Goal: Check status

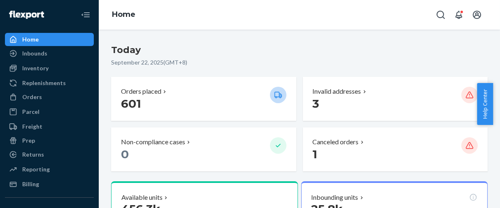
scroll to position [137, 0]
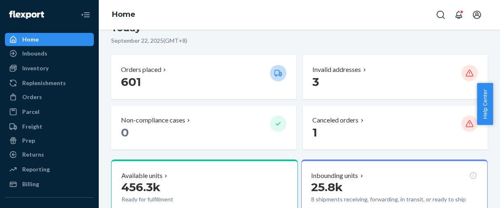
drag, startPoint x: 36, startPoint y: 98, endPoint x: 80, endPoint y: 35, distance: 76.3
click at [36, 98] on div "Orders" at bounding box center [32, 97] width 20 height 8
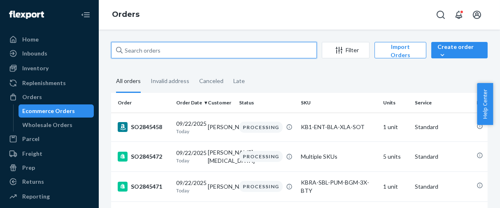
click at [167, 47] on input "text" at bounding box center [214, 50] width 206 height 16
paste input "SO2834451"
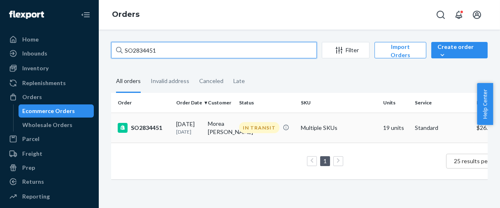
type input "SO2834451"
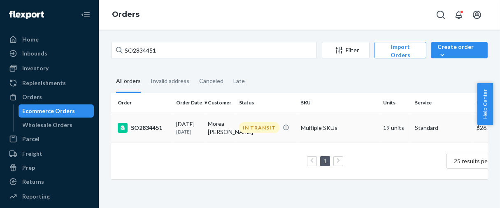
click at [143, 126] on div "SO2834451" at bounding box center [144, 128] width 52 height 10
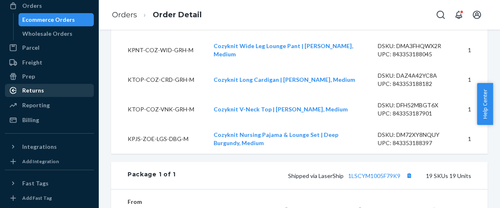
scroll to position [154, 0]
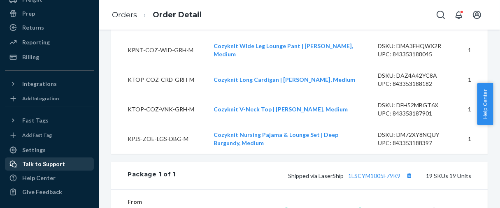
click at [43, 166] on div "Talk to Support" at bounding box center [43, 164] width 43 height 8
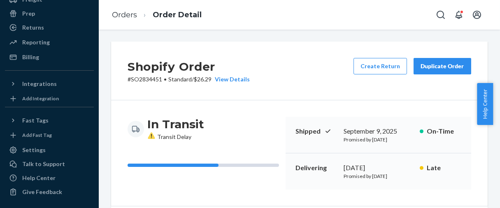
scroll to position [0, 0]
drag, startPoint x: 132, startPoint y: 78, endPoint x: 163, endPoint y: 83, distance: 31.2
click at [163, 83] on p "# SO2834451 • Standard / $26.29 View Details" at bounding box center [189, 80] width 122 height 8
copy p "SO2834451"
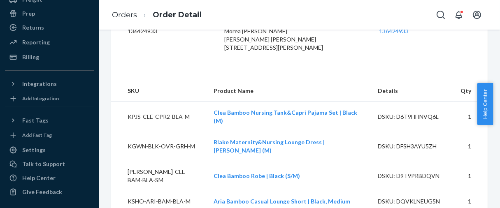
scroll to position [137, 0]
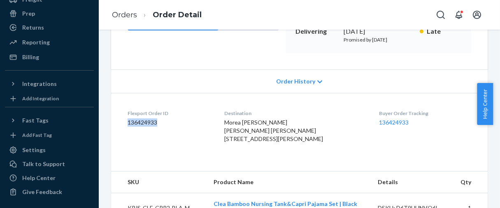
drag, startPoint x: 129, startPoint y: 135, endPoint x: 167, endPoint y: 138, distance: 38.9
click at [167, 127] on dd "136424933" at bounding box center [170, 123] width 84 height 8
click at [166, 127] on dd "136424933" at bounding box center [170, 123] width 84 height 8
drag, startPoint x: 129, startPoint y: 126, endPoint x: 162, endPoint y: 140, distance: 36.4
click at [162, 140] on div "Flexport Order ID 136424933" at bounding box center [170, 128] width 84 height 37
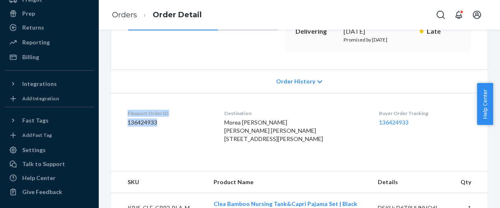
copy div "Flexport Order ID 136424933"
click at [154, 127] on dd "136424933" at bounding box center [170, 123] width 84 height 8
drag, startPoint x: 127, startPoint y: 138, endPoint x: 162, endPoint y: 136, distance: 34.6
click at [162, 127] on dd "136424933" at bounding box center [170, 123] width 84 height 8
copy dd "136424933"
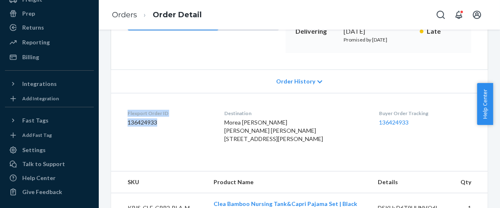
drag, startPoint x: 128, startPoint y: 128, endPoint x: 169, endPoint y: 138, distance: 43.0
click at [169, 138] on div "Flexport Order ID 136424933" at bounding box center [170, 128] width 84 height 37
copy div "Flexport Order ID 136424933"
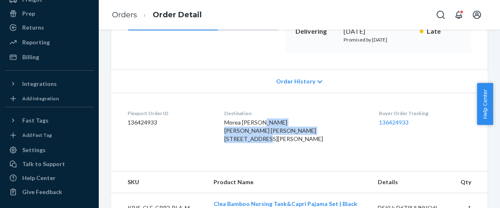
drag, startPoint x: 234, startPoint y: 147, endPoint x: 301, endPoint y: 163, distance: 68.5
click at [301, 143] on div "Morea [PERSON_NAME] [PERSON_NAME] [PERSON_NAME] [STREET_ADDRESS][PERSON_NAME]" at bounding box center [295, 131] width 142 height 25
copy span "Morea [PERSON_NAME] [STREET_ADDRESS][PERSON_NAME]"
